Goal: Navigation & Orientation: Find specific page/section

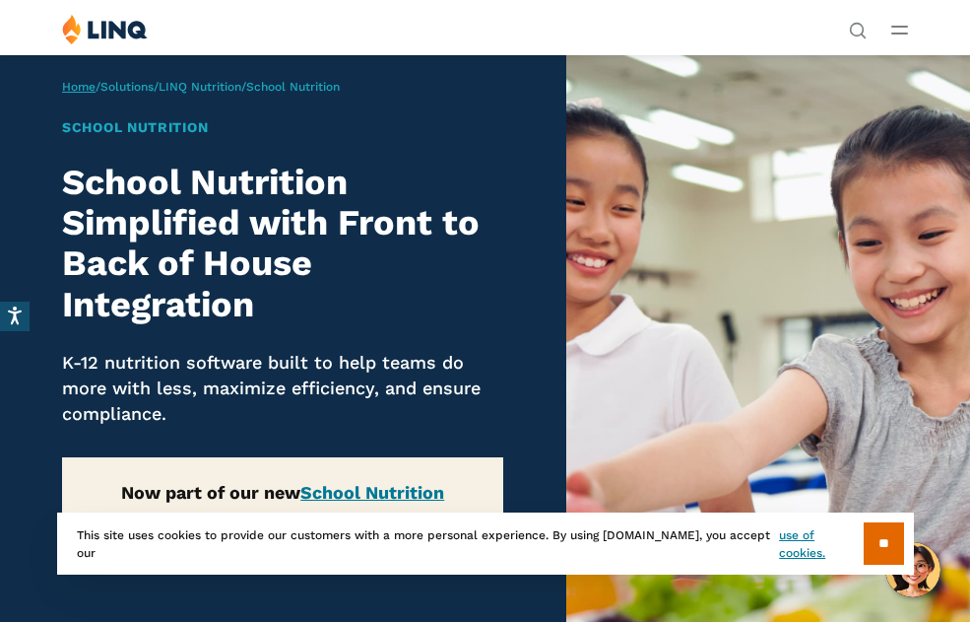
click at [95, 88] on link "Home" at bounding box center [78, 87] width 33 height 14
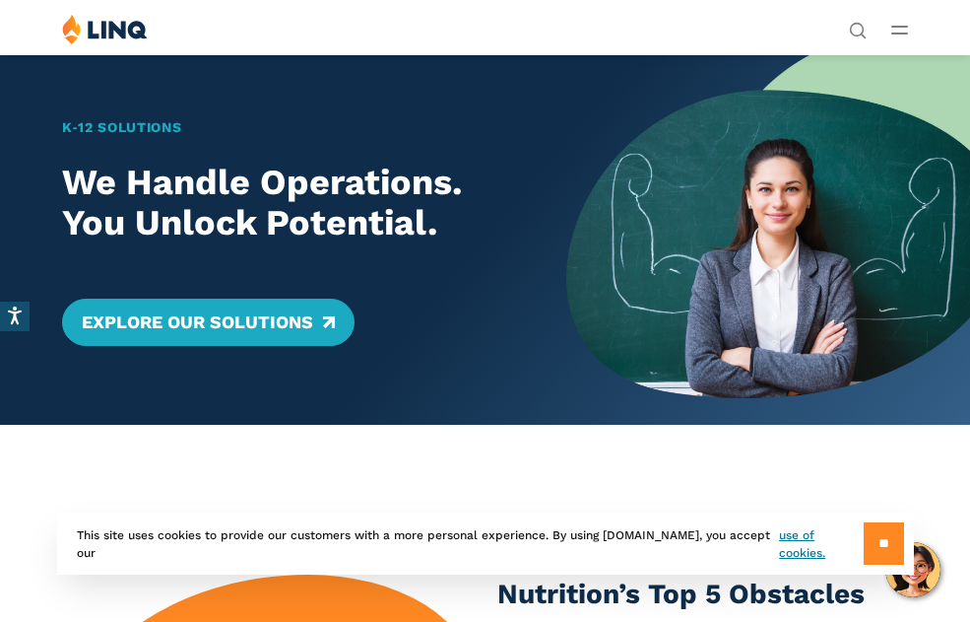
click at [880, 545] on input "**" at bounding box center [884, 543] width 40 height 42
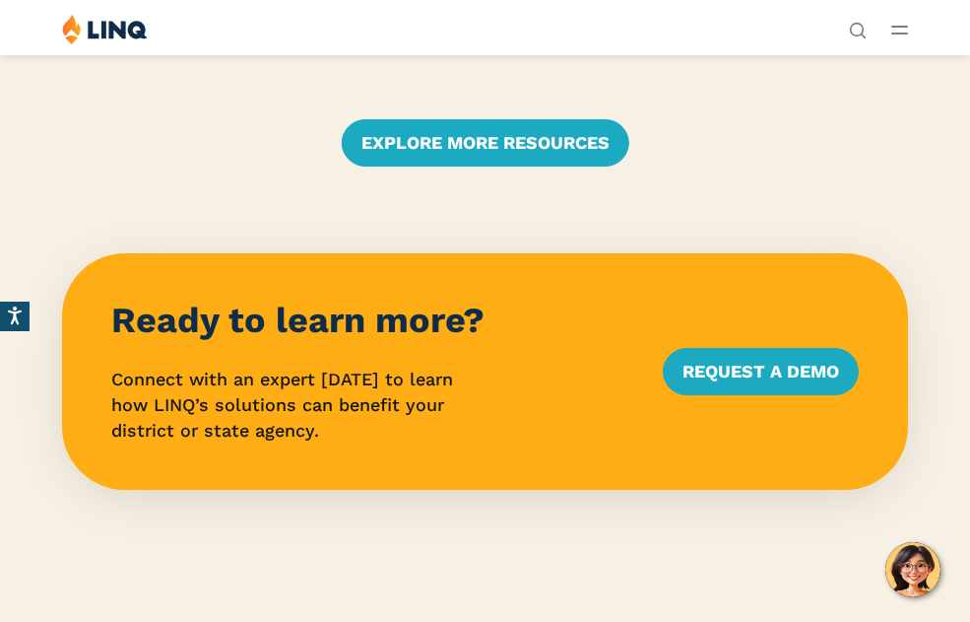
scroll to position [3900, 0]
